Goal: Task Accomplishment & Management: Complete application form

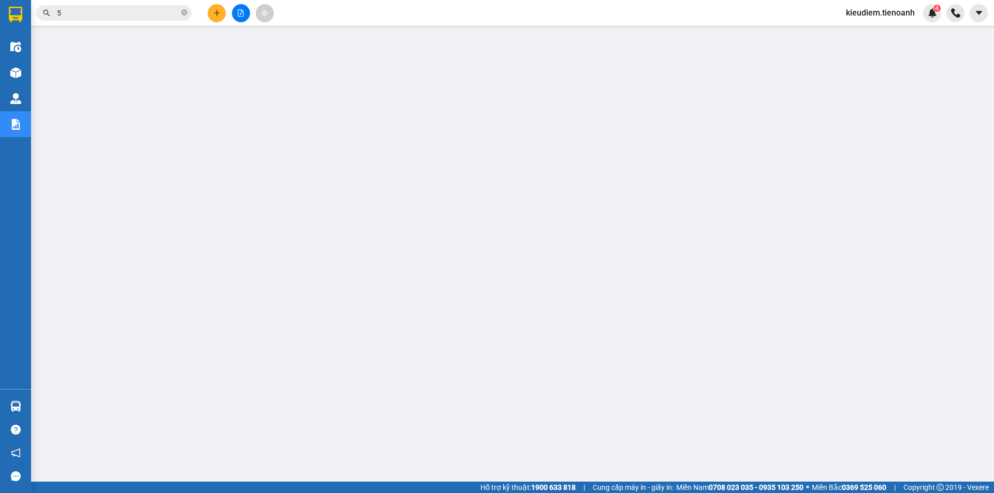
type input "5"
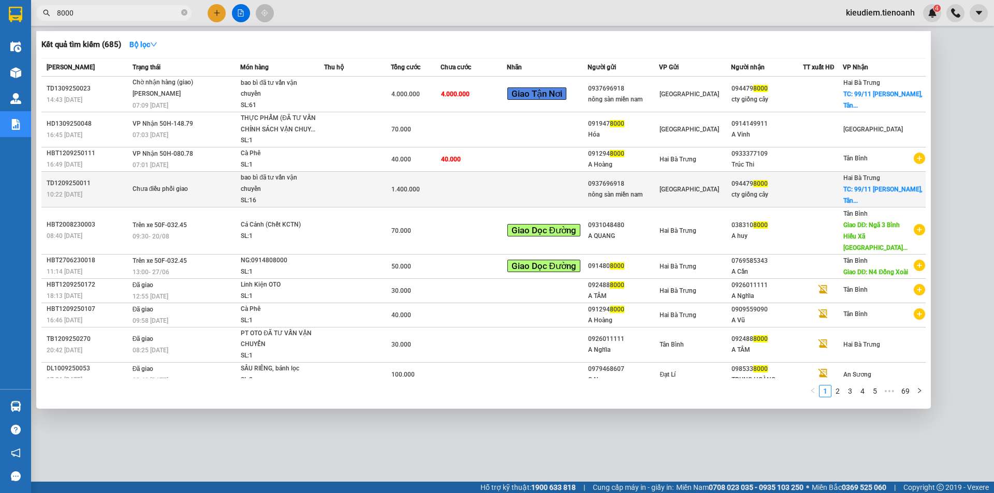
type input "8000"
click at [262, 203] on div "SL: 16" at bounding box center [280, 200] width 78 height 11
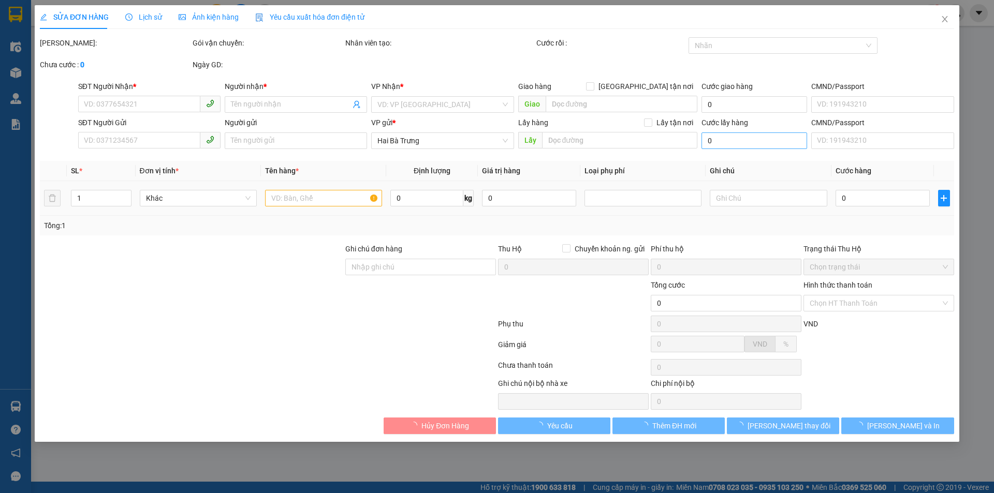
type input "0944798000"
type input "cty giống cây"
checkbox input "true"
type input "99/11 [PERSON_NAME], [GEOGRAPHIC_DATA], [GEOGRAPHIC_DATA], [GEOGRAPHIC_DATA]"
type input "0937696918"
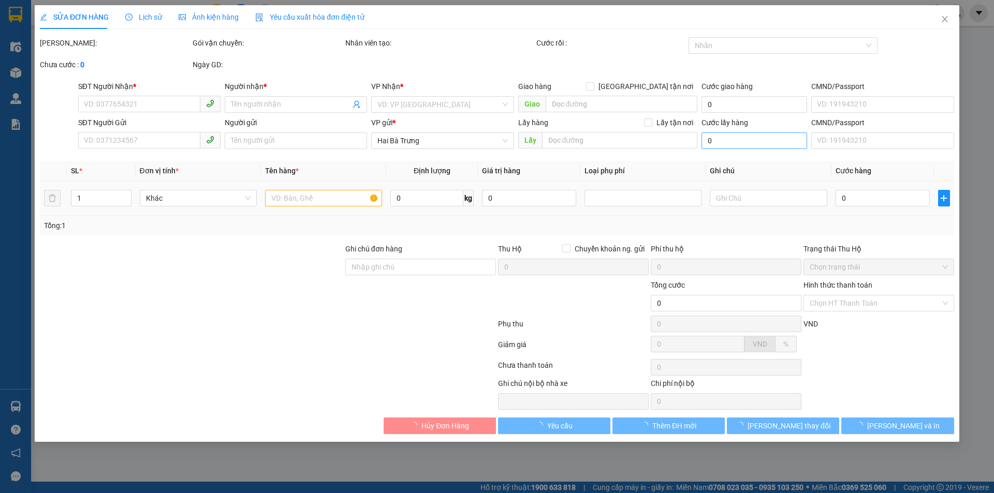
type input "nông sàn miền nam"
type input "99/11 [PERSON_NAME]"
type input "1.400.000"
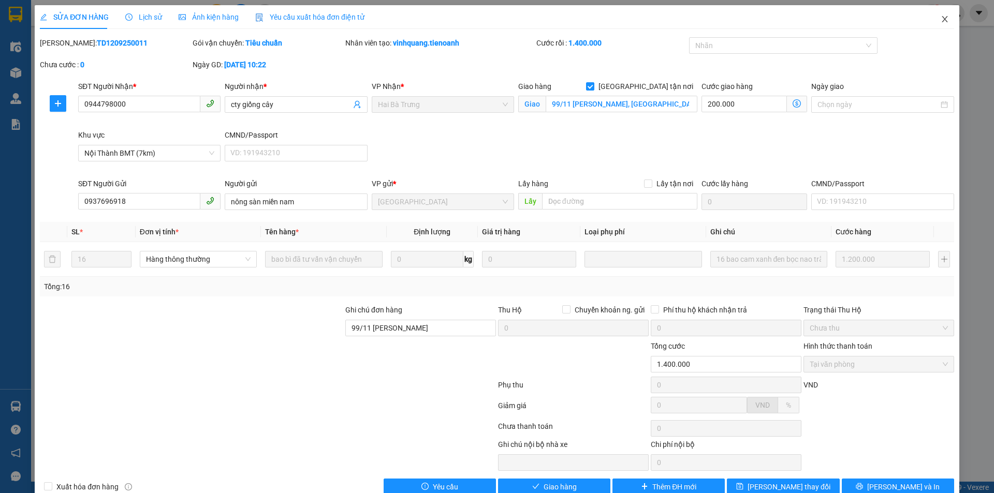
click at [932, 20] on span "Close" at bounding box center [944, 19] width 29 height 29
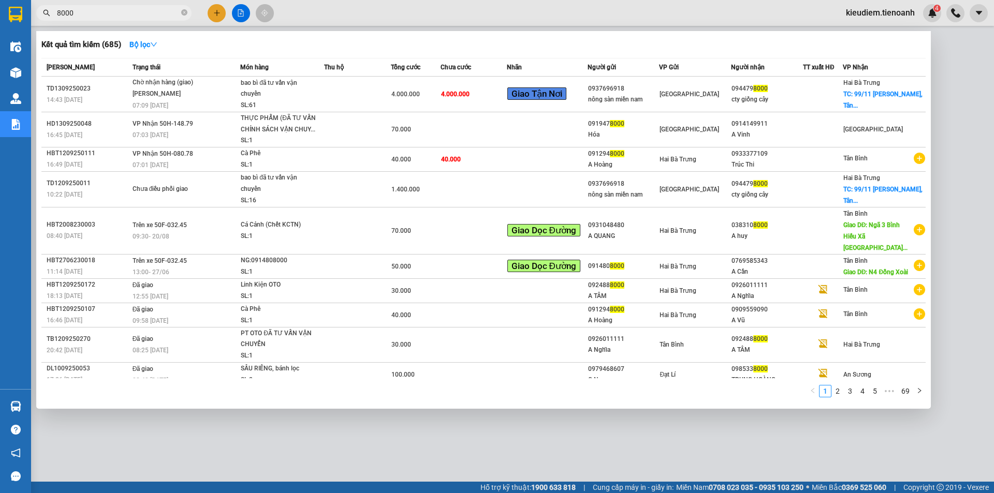
click at [96, 10] on input "8000" at bounding box center [118, 12] width 122 height 11
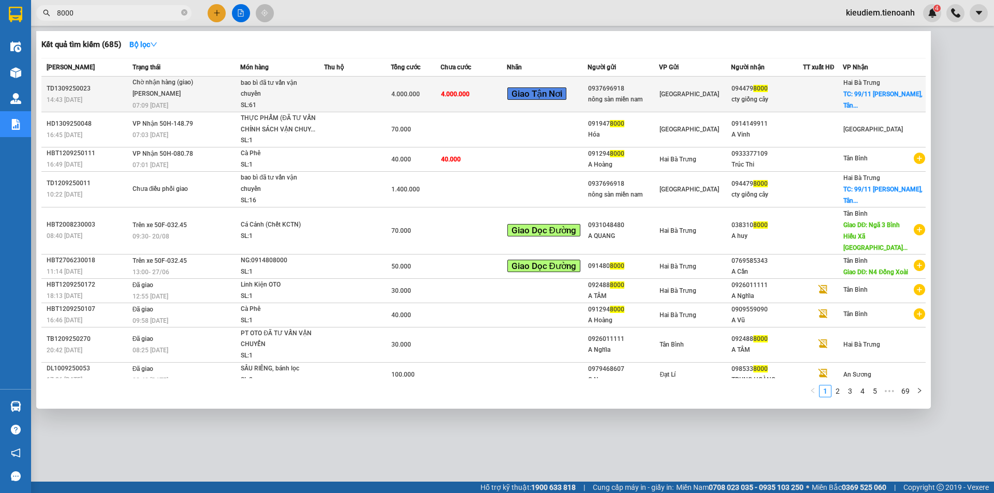
click at [429, 97] on div "4.000.000" at bounding box center [415, 93] width 49 height 11
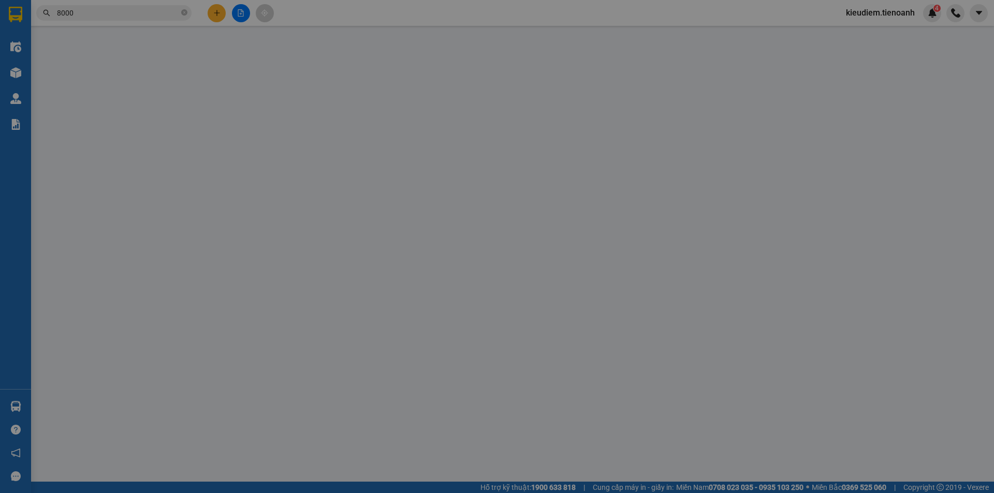
type input "0944798000"
type input "cty giống cây"
checkbox input "true"
type input "99/11 [PERSON_NAME], [GEOGRAPHIC_DATA], [GEOGRAPHIC_DATA], [GEOGRAPHIC_DATA]"
type input "0937696918"
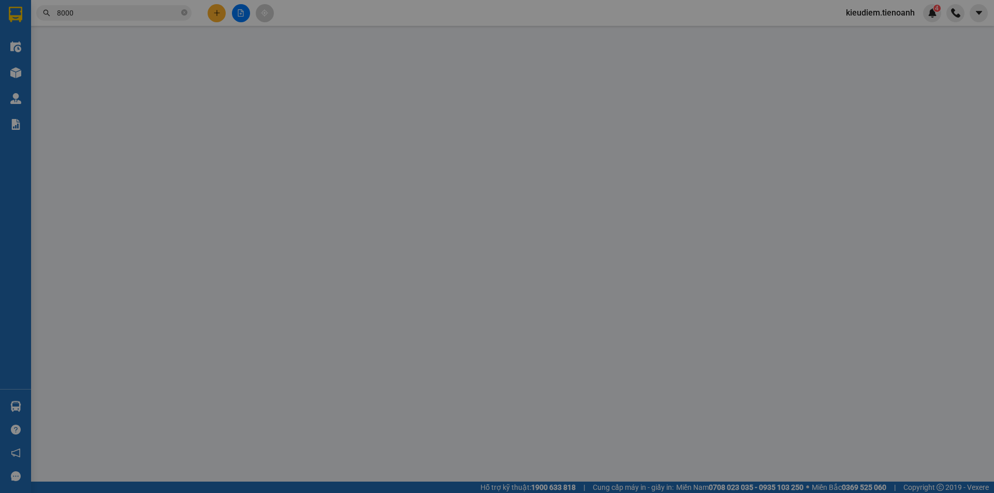
type input "nông sàn miền nam"
type input "99/11 [PERSON_NAME]"
type input "4.000.000"
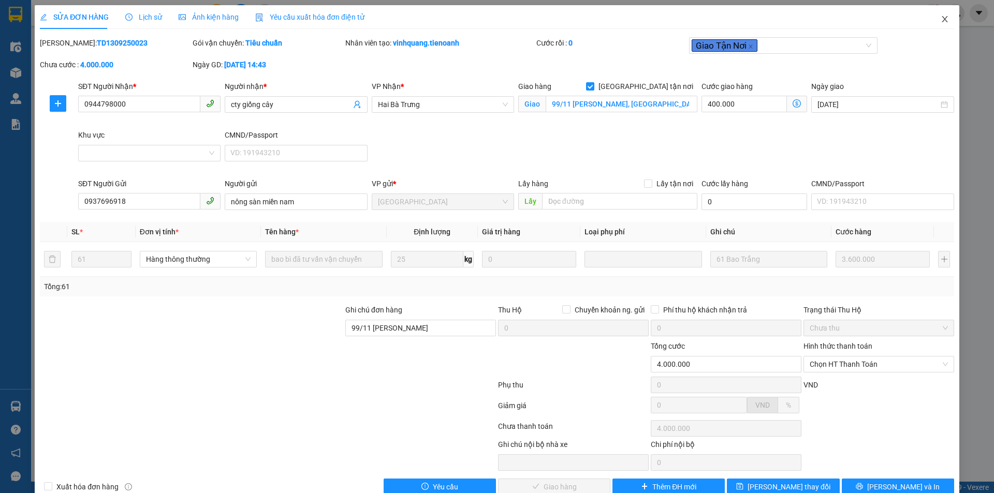
drag, startPoint x: 938, startPoint y: 21, endPoint x: 705, endPoint y: 28, distance: 233.0
click at [940, 21] on icon "close" at bounding box center [944, 19] width 8 height 8
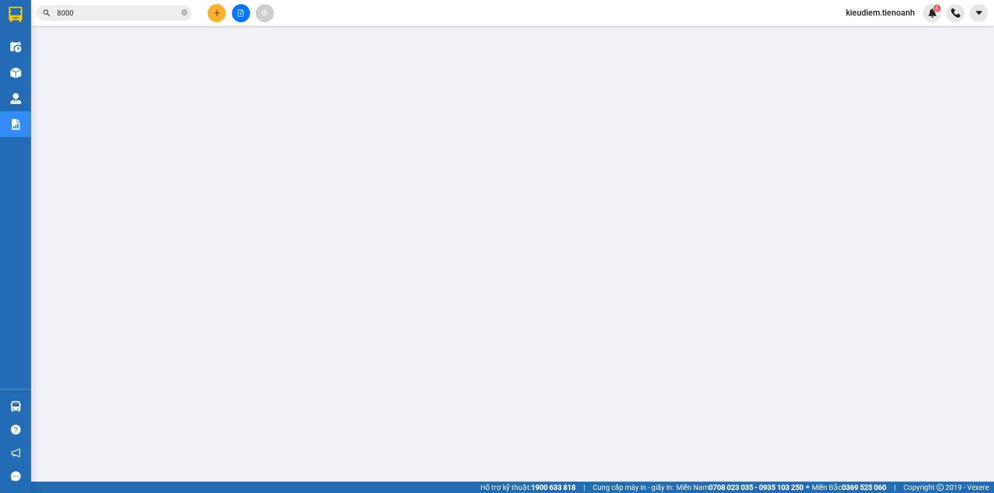
click at [135, 12] on input "8000" at bounding box center [118, 12] width 122 height 11
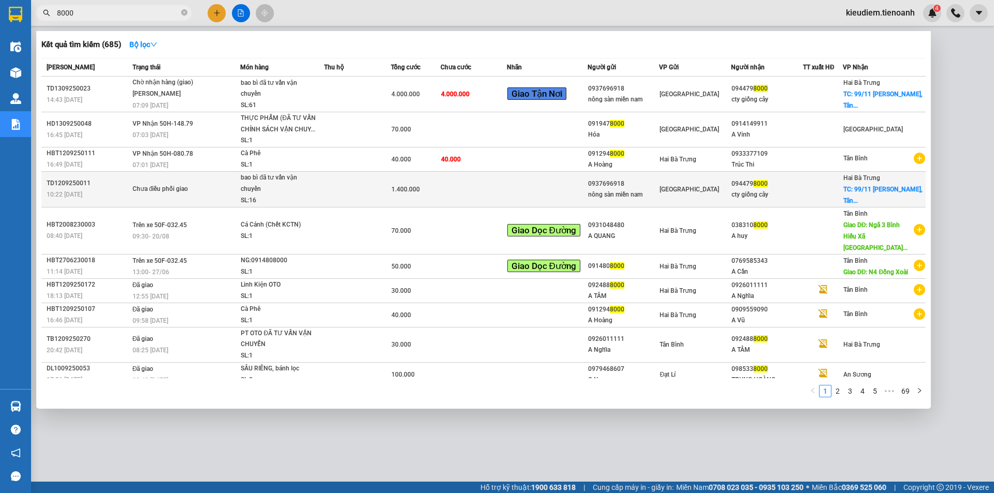
click at [73, 184] on div "TD1209250011" at bounding box center [88, 183] width 83 height 11
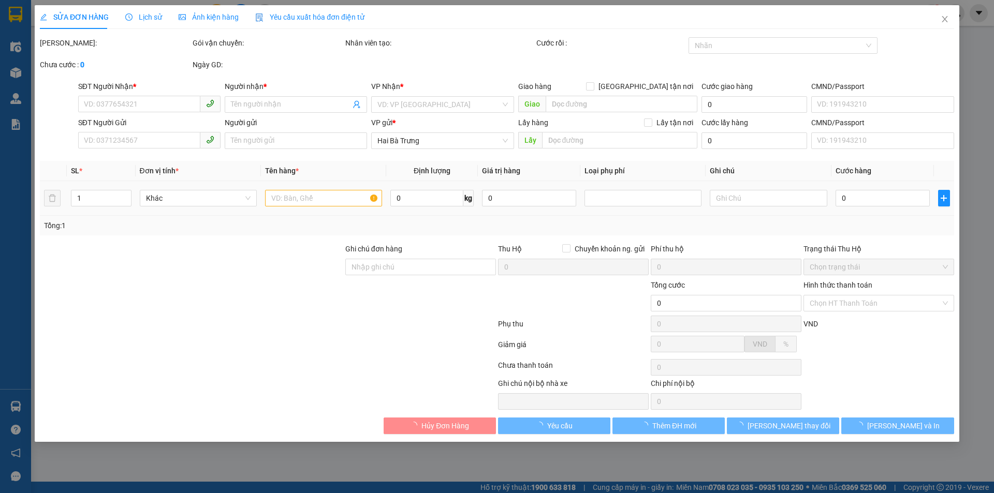
type input "0944798000"
type input "cty giống cây"
checkbox input "true"
type input "99/11 [PERSON_NAME], [GEOGRAPHIC_DATA], [GEOGRAPHIC_DATA], [GEOGRAPHIC_DATA]"
type input "0937696918"
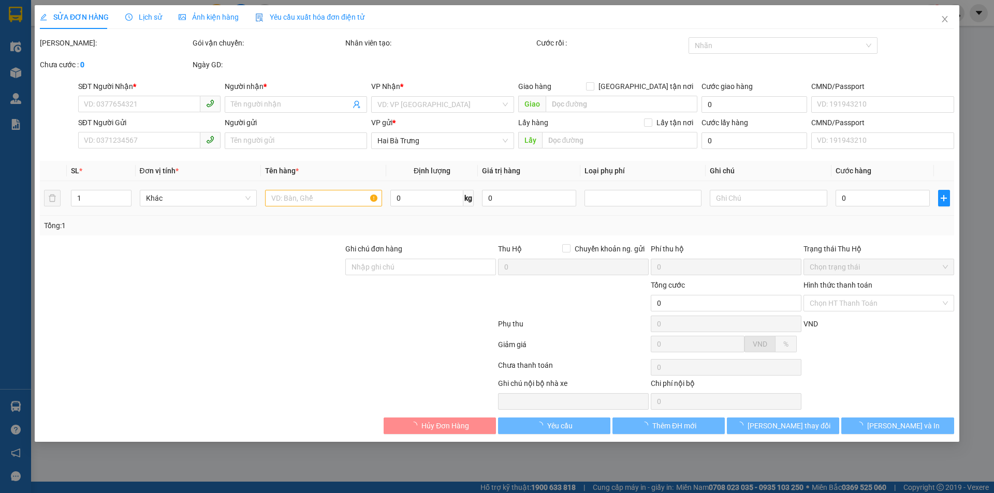
type input "nông sàn miền nam"
type input "99/11 [PERSON_NAME]"
type input "1.400.000"
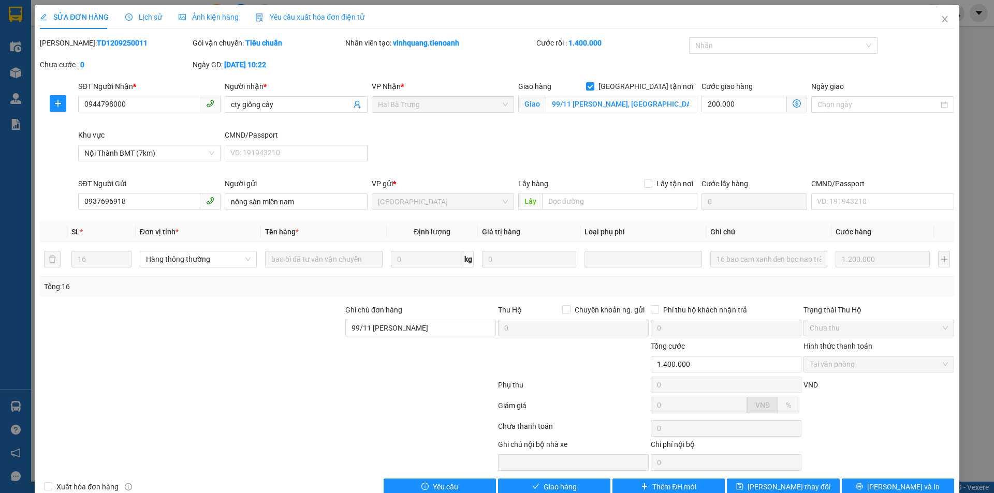
click at [141, 24] on div "Lịch sử" at bounding box center [143, 17] width 37 height 24
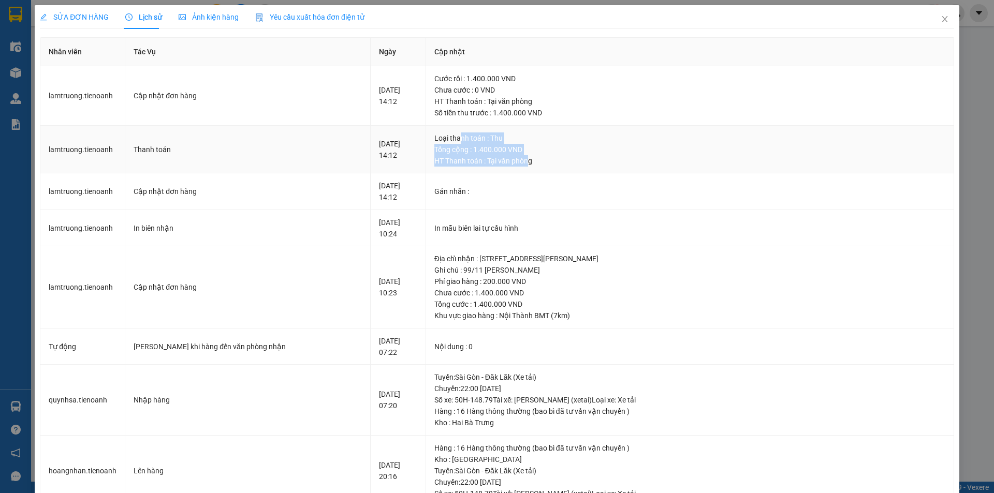
drag, startPoint x: 512, startPoint y: 158, endPoint x: 443, endPoint y: 140, distance: 71.2
click at [443, 140] on td "Loại thanh toán : Thu Tổng cộng : 1.400.000 VND HT Thanh toán : Tại văn phòng" at bounding box center [690, 150] width 528 height 48
click at [443, 140] on div "Loại thanh toán : Thu" at bounding box center [689, 137] width 511 height 11
drag, startPoint x: 82, startPoint y: 146, endPoint x: 520, endPoint y: 156, distance: 437.9
click at [520, 156] on tr "lamtruong.[PERSON_NAME] toán [DATE] 14:12 Loại thanh toán : Thu Tổng cộng : 1.4…" at bounding box center [496, 150] width 913 height 48
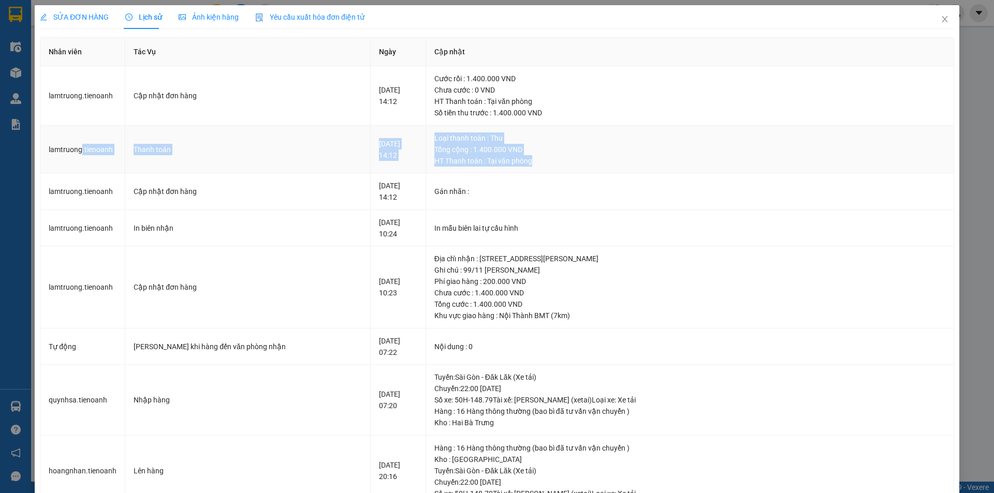
click at [520, 156] on div "HT Thanh toán : Tại văn phòng" at bounding box center [689, 160] width 511 height 11
drag, startPoint x: 522, startPoint y: 160, endPoint x: 70, endPoint y: 148, distance: 451.9
click at [70, 148] on tr "lamtruong.[PERSON_NAME] toán [DATE] 14:12 Loại thanh toán : Thu Tổng cộng : 1.4…" at bounding box center [496, 150] width 913 height 48
click at [70, 148] on td "lamtruong.tienoanh" at bounding box center [82, 150] width 85 height 48
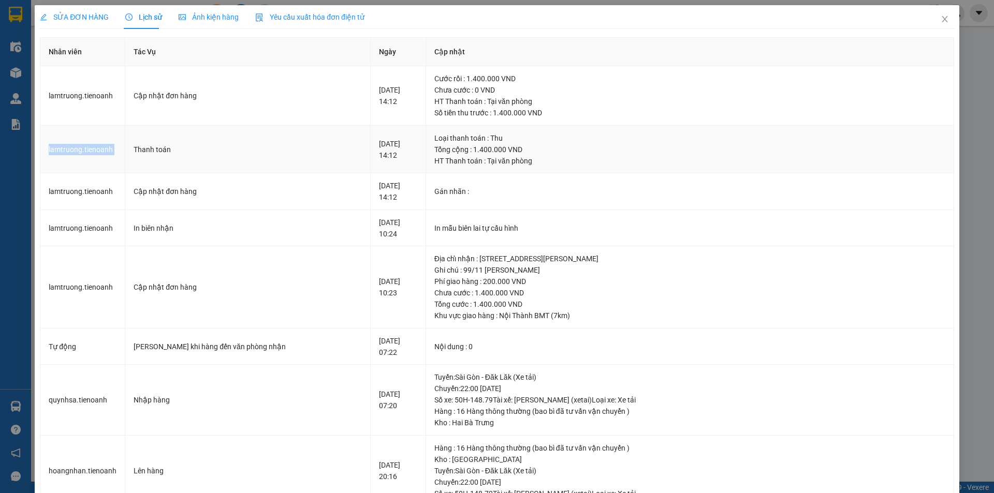
click at [70, 148] on td "lamtruong.tienoanh" at bounding box center [82, 150] width 85 height 48
click at [94, 144] on td "lamtruong.tienoanh" at bounding box center [82, 150] width 85 height 48
click at [140, 144] on div "Thanh toán" at bounding box center [248, 149] width 228 height 11
drag, startPoint x: 49, startPoint y: 147, endPoint x: 539, endPoint y: 169, distance: 491.1
click at [539, 169] on tr "lamtruong.[PERSON_NAME] toán [DATE] 14:12 Loại thanh toán : Thu Tổng cộng : 1.4…" at bounding box center [496, 150] width 913 height 48
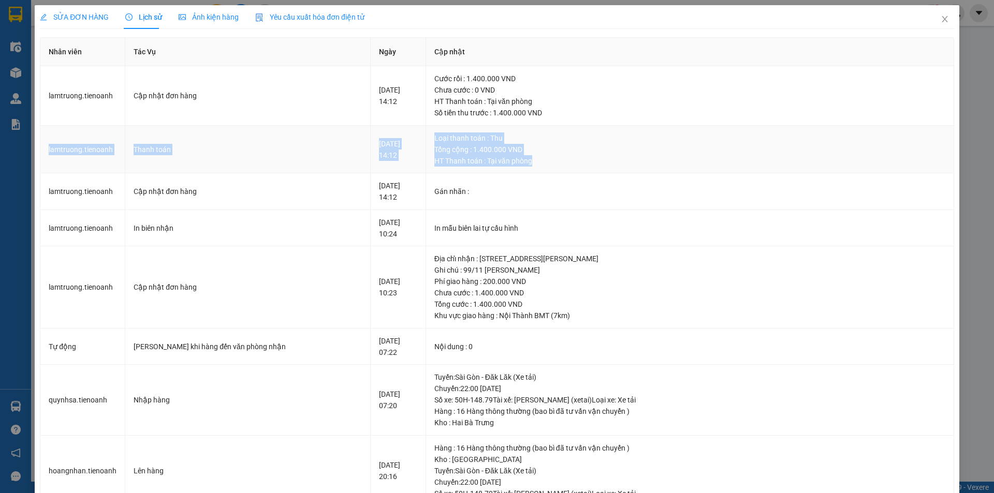
click at [539, 169] on td "Loại thanh toán : Thu Tổng cộng : 1.400.000 VND HT Thanh toán : Tại văn phòng" at bounding box center [690, 150] width 528 height 48
drag, startPoint x: 536, startPoint y: 168, endPoint x: 41, endPoint y: 146, distance: 495.2
click at [41, 146] on tr "lamtruong.[PERSON_NAME] toán [DATE] 14:12 Loại thanh toán : Thu Tổng cộng : 1.4…" at bounding box center [496, 150] width 913 height 48
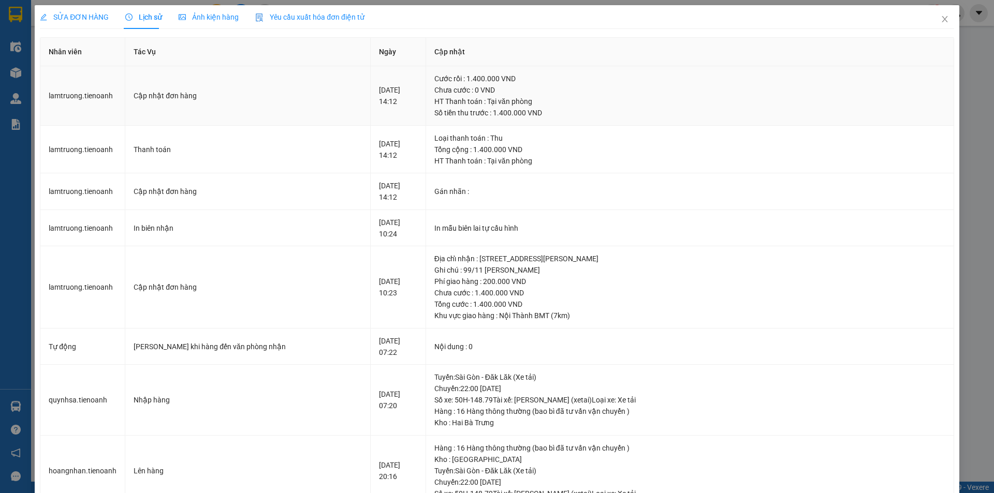
click at [52, 83] on td "lamtruong.tienoanh" at bounding box center [82, 96] width 85 height 60
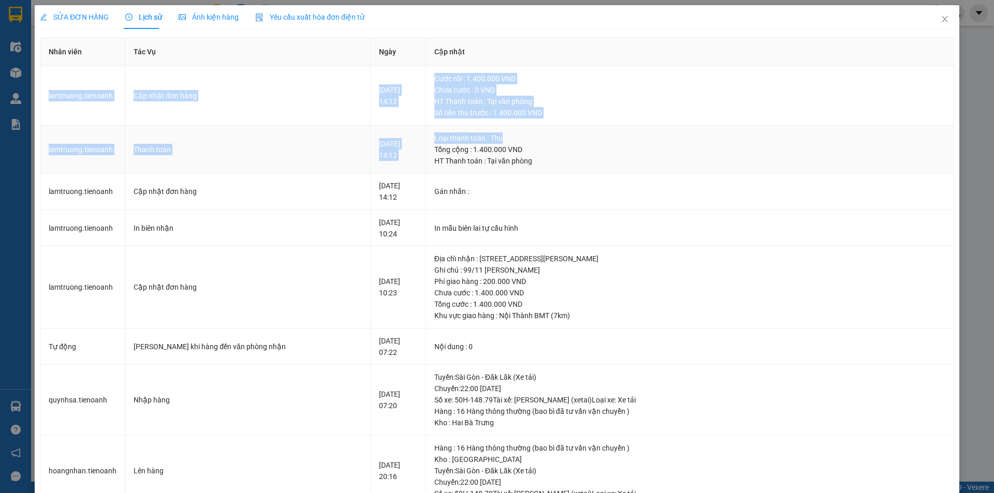
drag, startPoint x: 48, startPoint y: 97, endPoint x: 522, endPoint y: 130, distance: 475.2
click at [522, 130] on tbody "lamtruong.tienoanh Cập nhật đơn hàng [DATE] 14:12 Cước rồi : 1.400.000 VND Chưa…" at bounding box center [496, 426] width 913 height 720
click at [522, 130] on td "Loại thanh toán : Thu Tổng cộng : 1.400.000 VND HT Thanh toán : Tại văn phòng" at bounding box center [690, 150] width 528 height 48
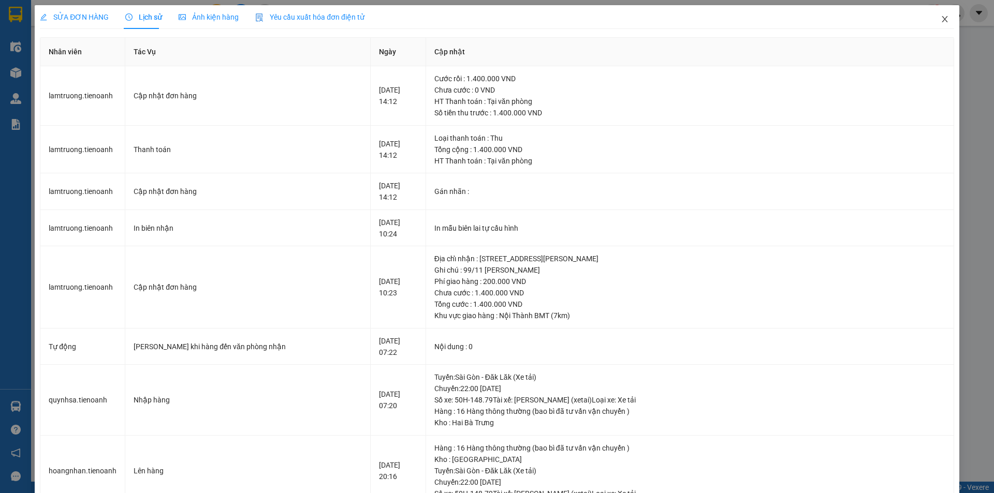
click at [942, 19] on span "Close" at bounding box center [944, 19] width 29 height 29
